Goal: Information Seeking & Learning: Learn about a topic

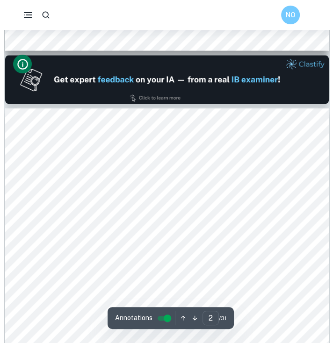
scroll to position [446, 0]
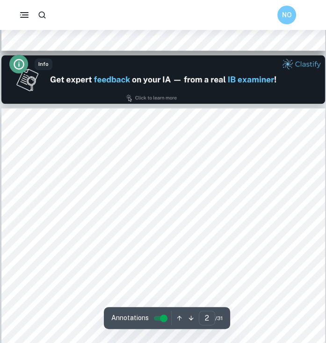
click at [15, 63] on icon "Info" at bounding box center [19, 64] width 13 height 13
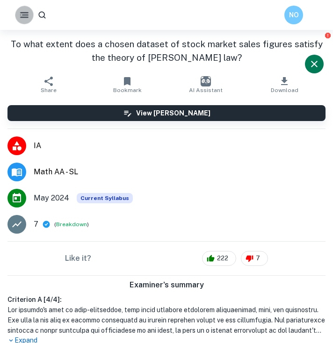
click at [26, 14] on icon "button" at bounding box center [24, 14] width 11 height 11
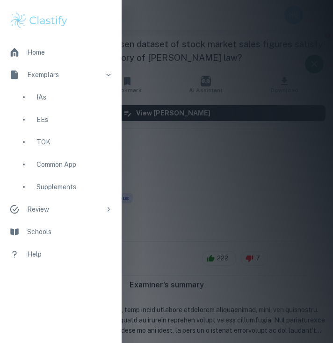
click at [34, 107] on div "IAs" at bounding box center [60, 97] width 121 height 22
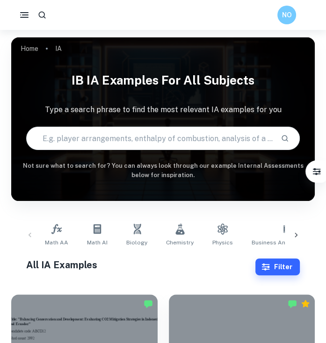
scroll to position [73, 0]
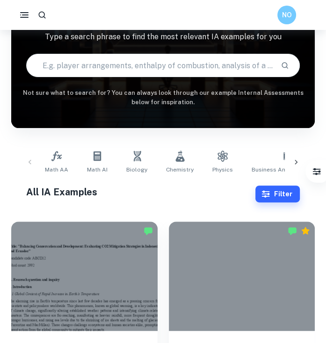
click at [77, 64] on input "text" at bounding box center [150, 65] width 246 height 26
click at [270, 198] on button "Filter" at bounding box center [277, 193] width 44 height 17
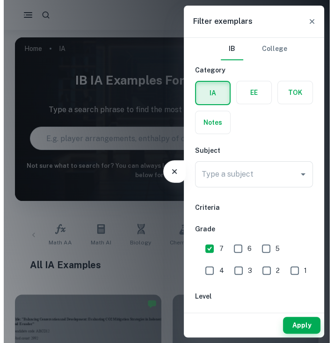
scroll to position [0, 0]
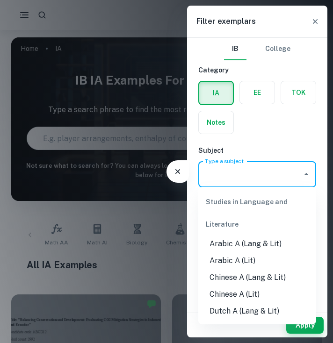
click at [235, 176] on input "Type a subject" at bounding box center [249, 174] width 95 height 18
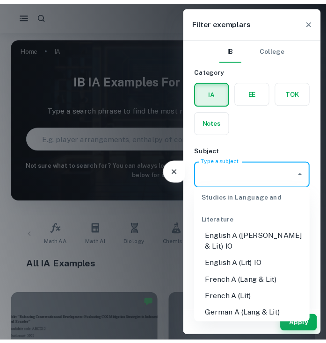
scroll to position [155, 0]
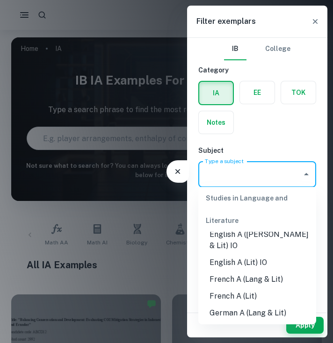
click at [260, 271] on li "French A (Lang & Lit)" at bounding box center [257, 279] width 118 height 17
type input "French A (Lang & Lit)"
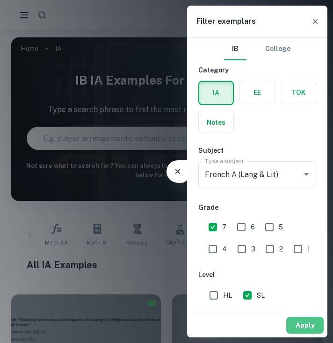
click at [300, 325] on button "Apply" at bounding box center [304, 325] width 37 height 17
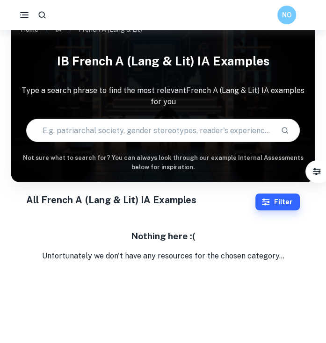
scroll to position [30, 0]
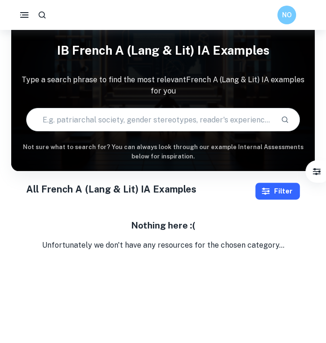
click at [273, 185] on button "Filter" at bounding box center [277, 191] width 44 height 17
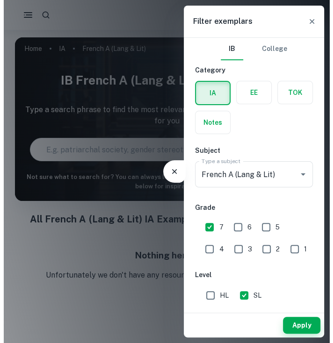
scroll to position [0, 0]
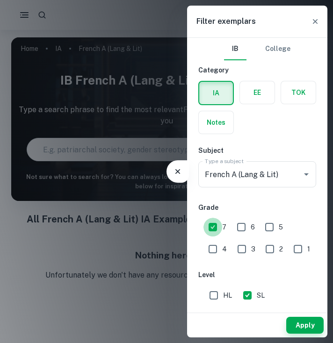
click at [215, 229] on input "7" at bounding box center [212, 227] width 19 height 19
checkbox input "false"
click at [301, 326] on button "Apply" at bounding box center [304, 325] width 37 height 17
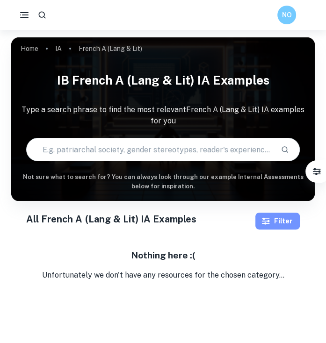
click at [275, 225] on button "Filter" at bounding box center [277, 221] width 44 height 17
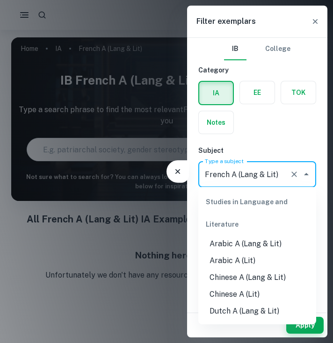
scroll to position [108, 0]
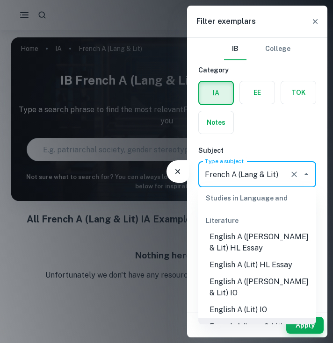
click at [278, 175] on input "French A (Lang & Lit)" at bounding box center [243, 174] width 83 height 18
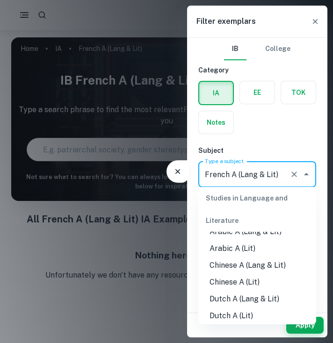
scroll to position [0, 0]
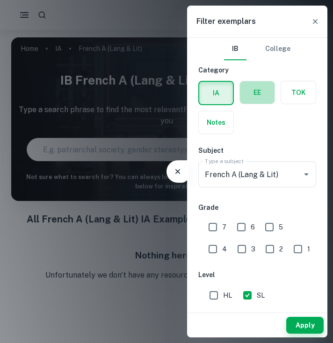
click at [249, 91] on label "button" at bounding box center [257, 92] width 35 height 22
click at [0, 0] on input "radio" at bounding box center [0, 0] width 0 height 0
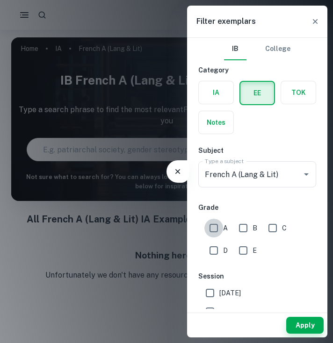
click at [221, 229] on input "A" at bounding box center [213, 228] width 19 height 19
checkbox input "true"
click at [307, 326] on button "Apply" at bounding box center [304, 325] width 37 height 17
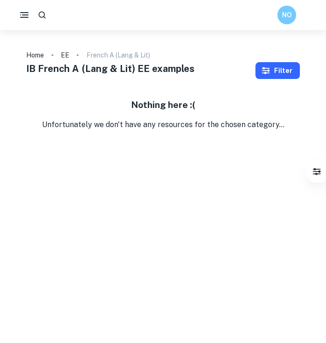
click at [266, 70] on icon "button" at bounding box center [265, 70] width 9 height 9
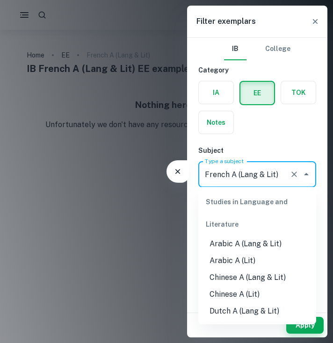
scroll to position [63, 0]
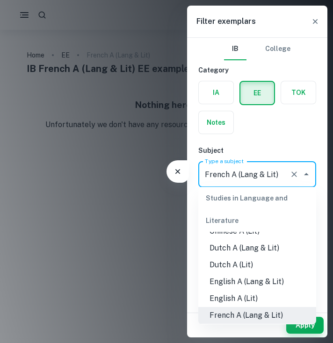
click at [246, 171] on input "French A (Lang & Lit)" at bounding box center [243, 174] width 83 height 18
click at [263, 283] on li "English A (Lang & Lit)" at bounding box center [257, 281] width 118 height 17
type input "English A (Lang & Lit)"
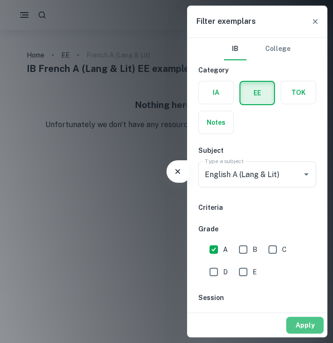
click at [306, 326] on button "Apply" at bounding box center [304, 325] width 37 height 17
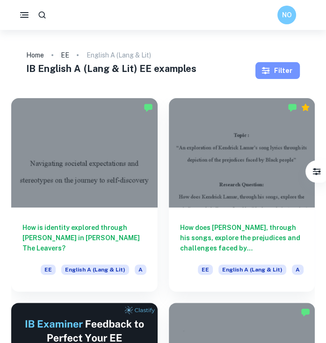
click at [271, 64] on button "Filter" at bounding box center [277, 70] width 44 height 17
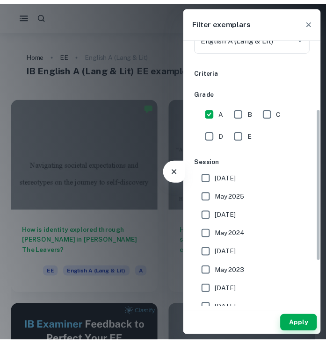
scroll to position [136, 0]
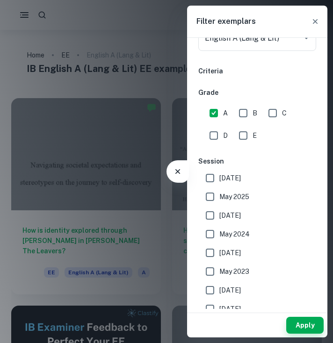
click at [234, 174] on span "[DATE]" at bounding box center [229, 178] width 21 height 10
click at [219, 174] on input "[DATE]" at bounding box center [209, 178] width 19 height 19
checkbox input "true"
click at [238, 198] on span "May 2025" at bounding box center [234, 197] width 30 height 10
click at [219, 198] on input "May 2025" at bounding box center [209, 196] width 19 height 19
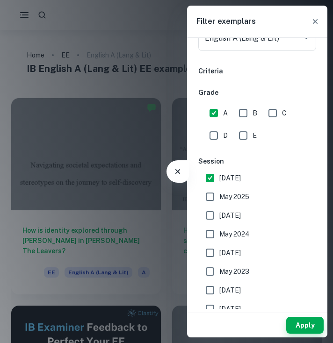
checkbox input "true"
click at [305, 324] on button "Apply" at bounding box center [304, 325] width 37 height 17
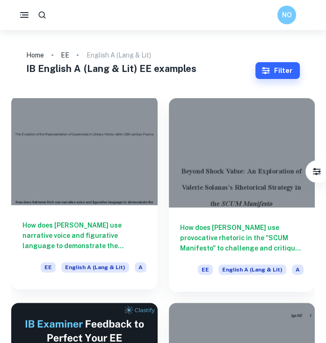
click at [84, 168] on div at bounding box center [84, 150] width 146 height 109
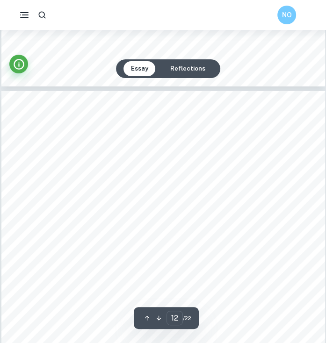
scroll to position [4652, 0]
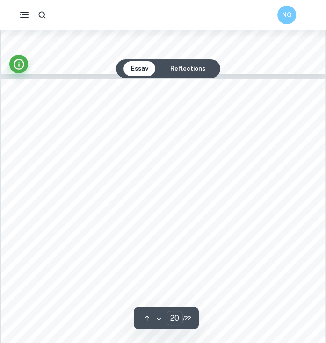
type input "19"
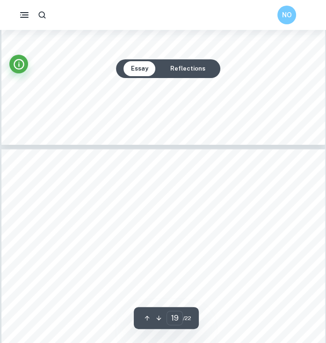
scroll to position [7551, 0]
